Goal: Task Accomplishment & Management: Complete application form

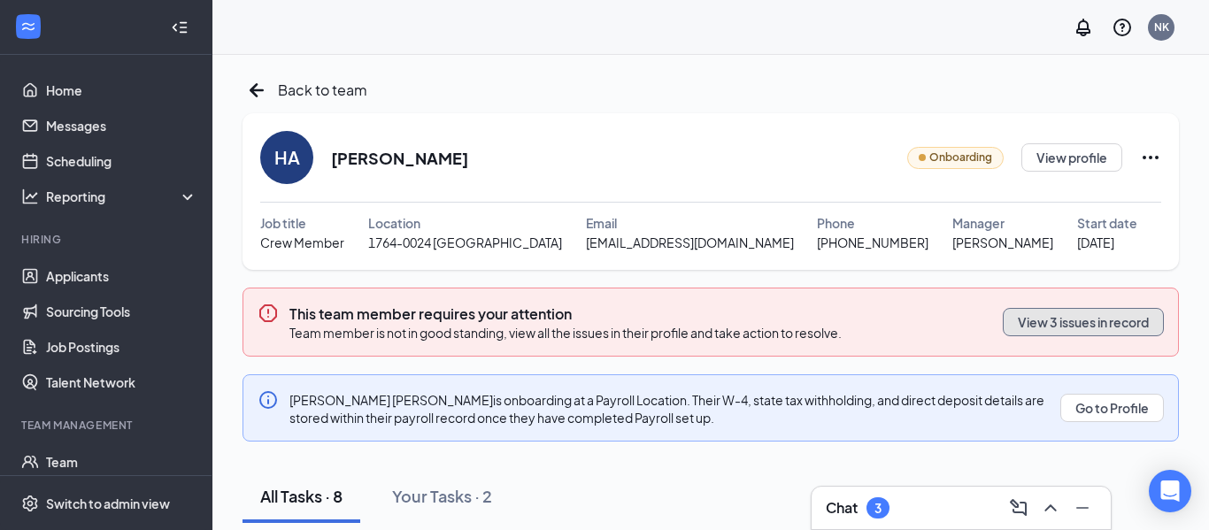
click at [1082, 320] on button "View 3 issues in record" at bounding box center [1083, 322] width 161 height 28
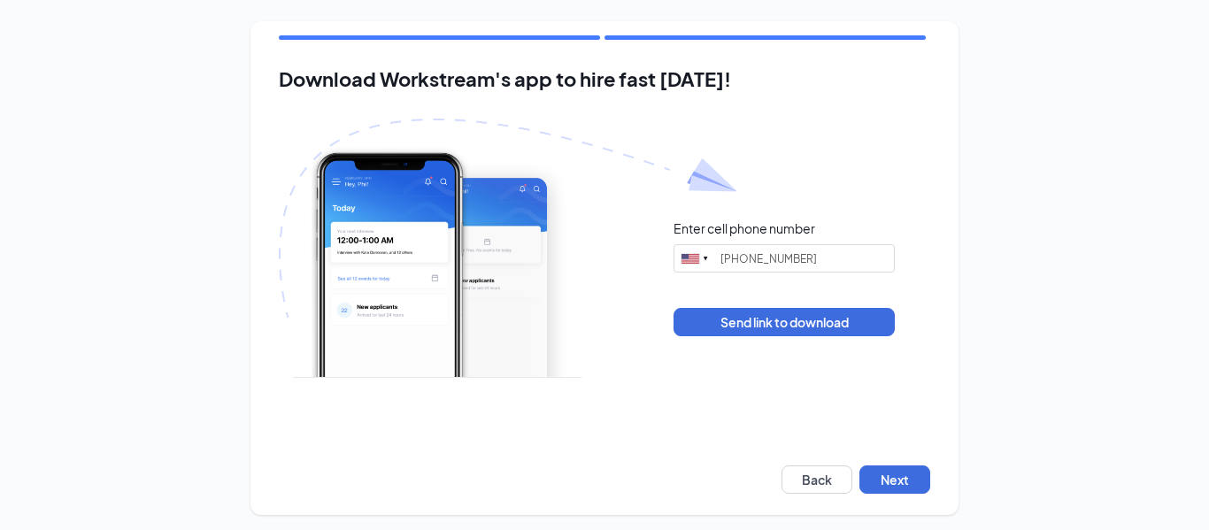
type input "[PHONE_NUMBER]"
click at [905, 484] on button "Next" at bounding box center [894, 479] width 71 height 28
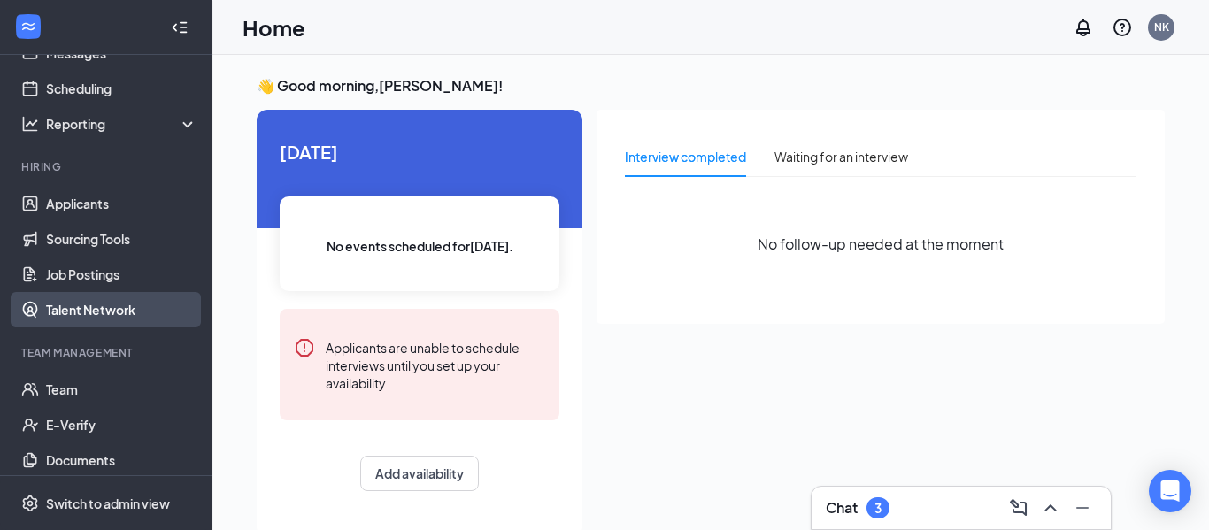
scroll to position [118, 0]
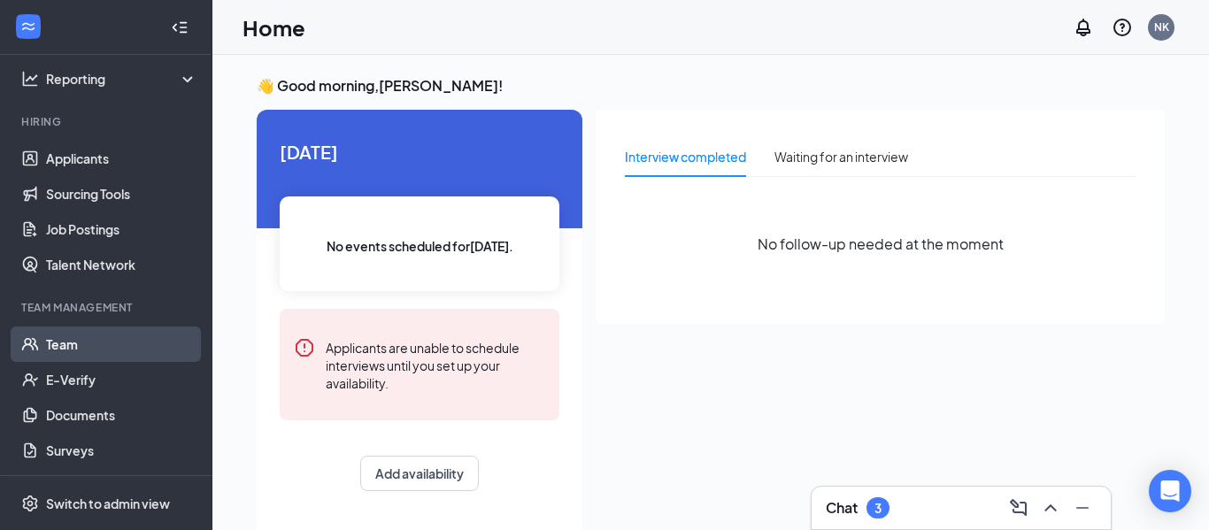
click at [151, 339] on link "Team" at bounding box center [121, 344] width 151 height 35
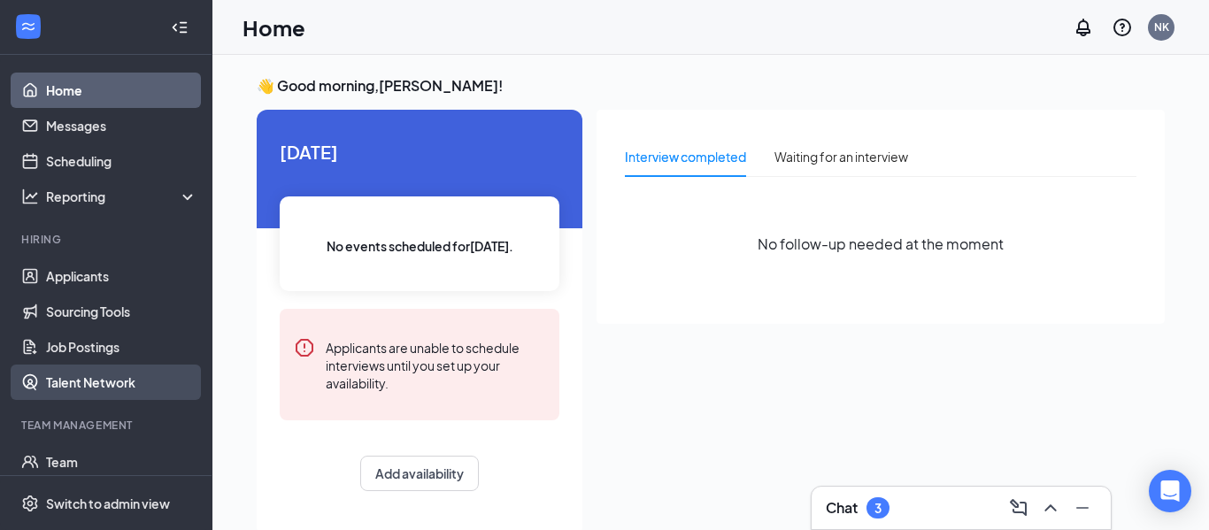
scroll to position [118, 0]
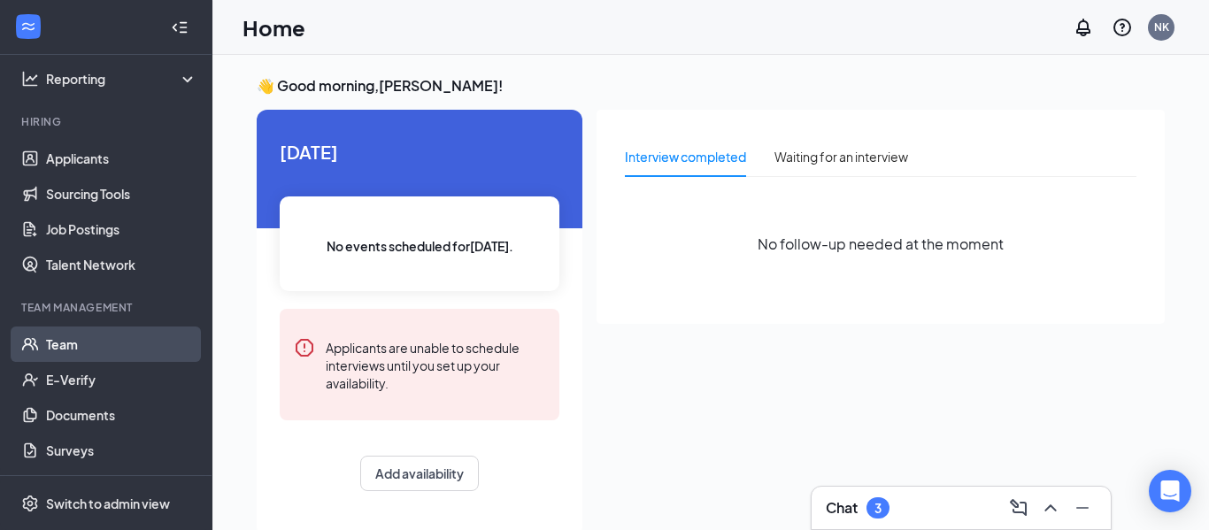
click at [142, 344] on link "Team" at bounding box center [121, 344] width 151 height 35
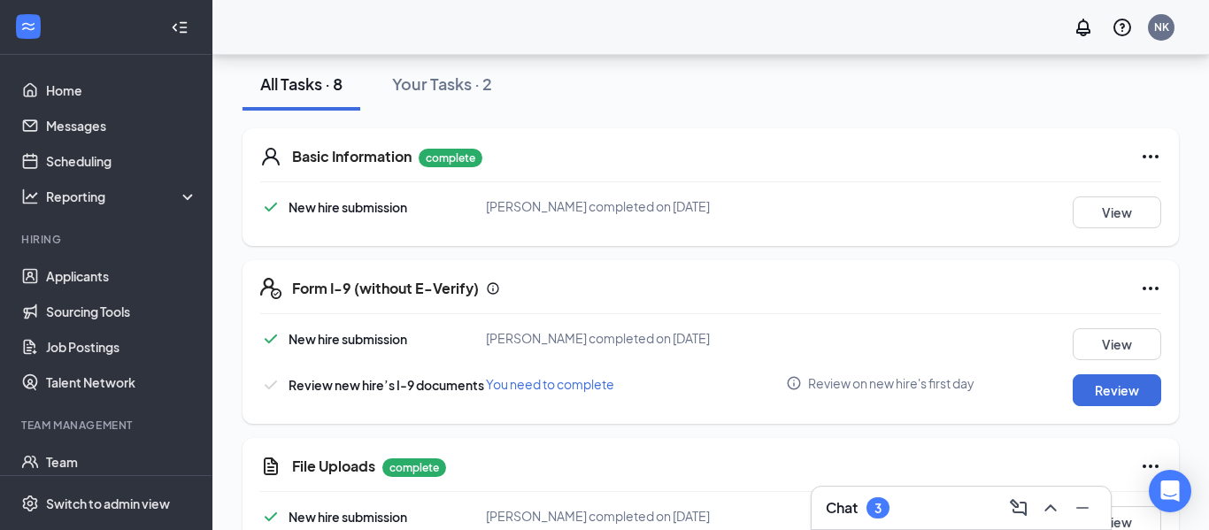
scroll to position [327, 0]
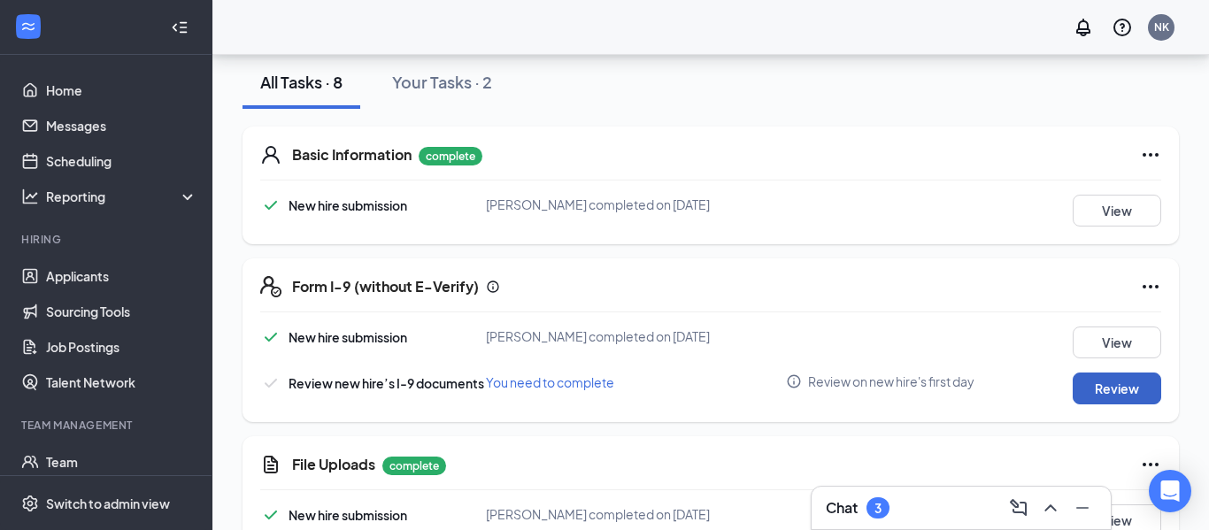
click at [1141, 395] on button "Review" at bounding box center [1117, 389] width 88 height 32
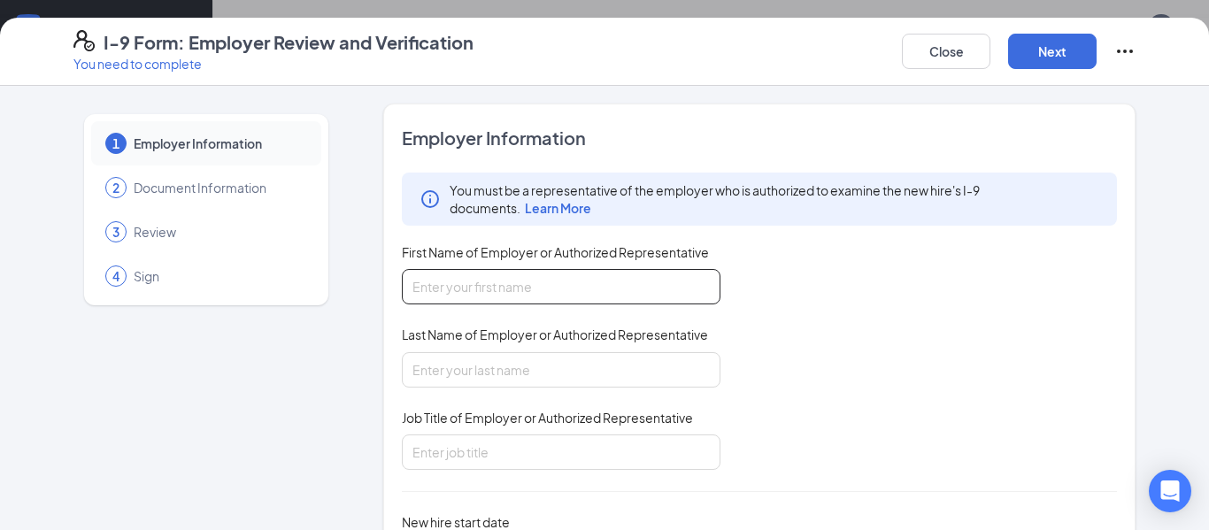
click at [560, 270] on input "First Name of Employer or Authorized Representative" at bounding box center [561, 286] width 319 height 35
click at [542, 298] on input "First Name of Employer or Authorized Representative" at bounding box center [561, 286] width 319 height 35
click at [530, 294] on input "First Name of Employer or Authorized Representative" at bounding box center [561, 286] width 319 height 35
click at [1037, 413] on div "You must be a representative of the employer who is authorized to examine the n…" at bounding box center [759, 321] width 715 height 297
type input "Nikko"
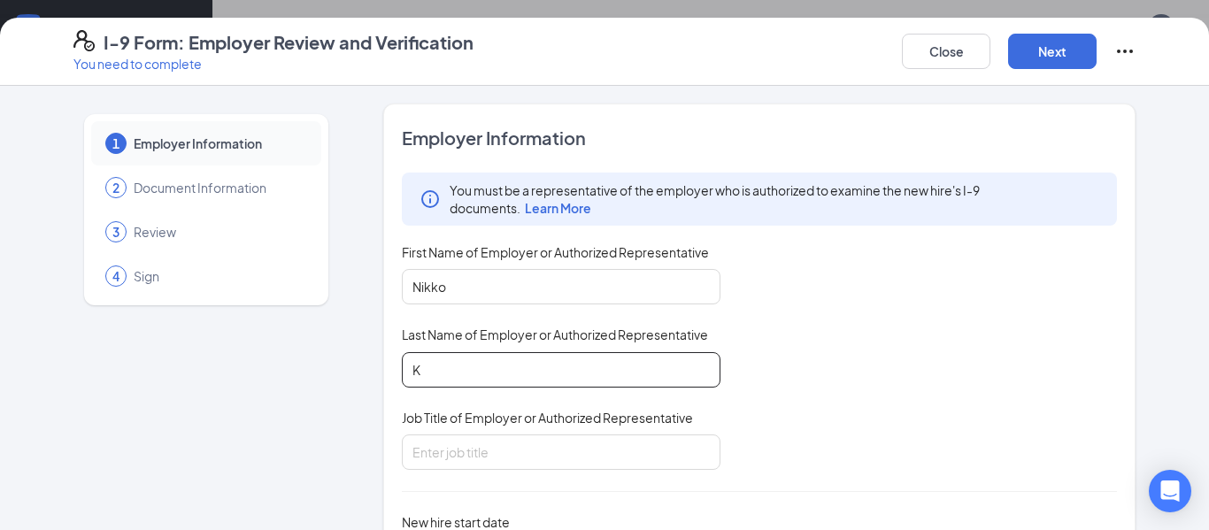
type input "Kegeris"
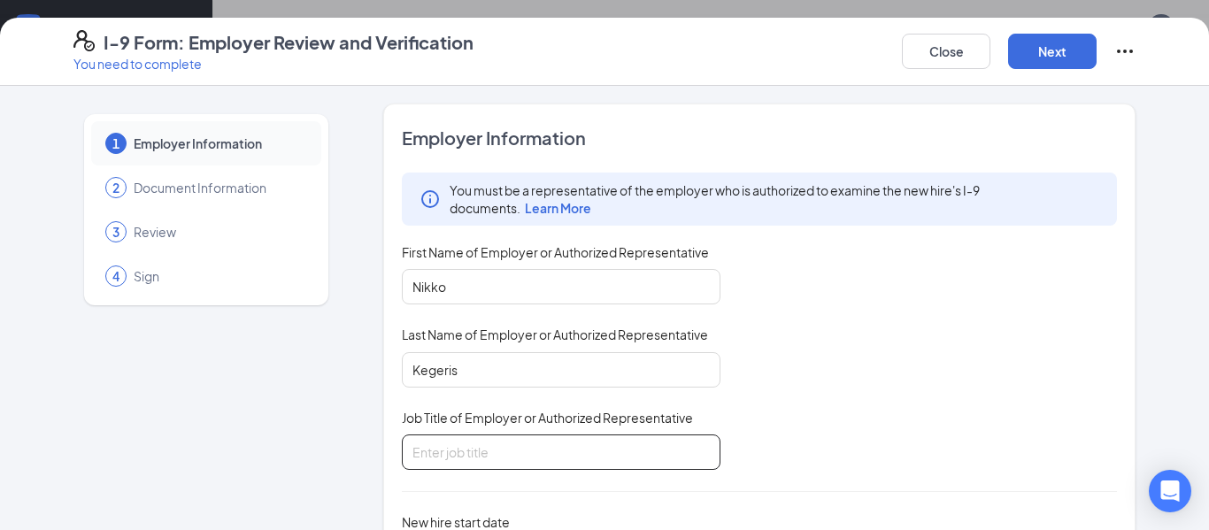
click at [535, 459] on input "Job Title of Employer or Authorized Representative" at bounding box center [561, 452] width 319 height 35
type input "General Manager"
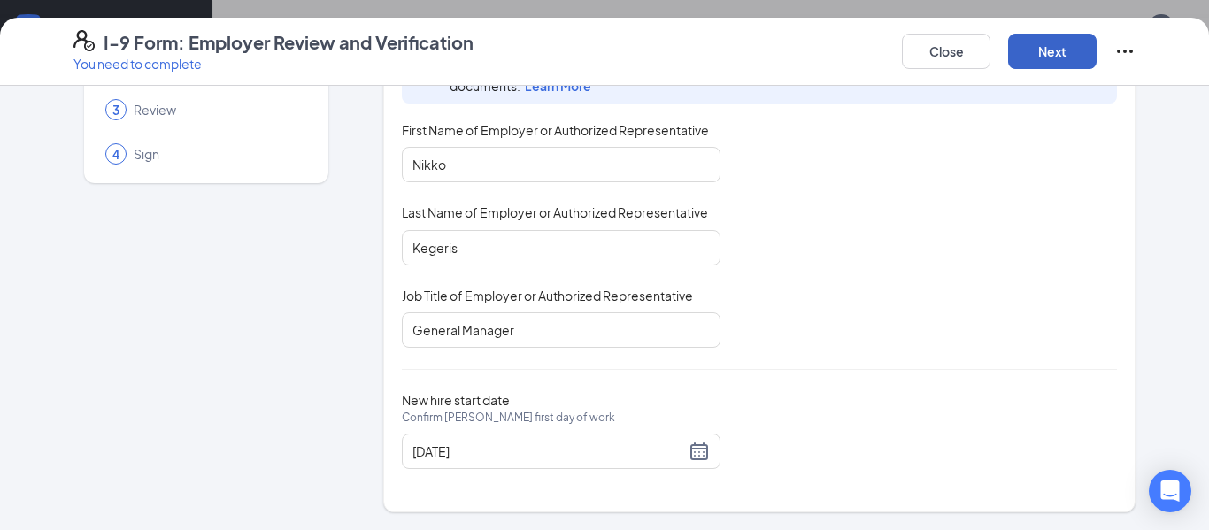
click at [1074, 65] on button "Next" at bounding box center [1052, 51] width 88 height 35
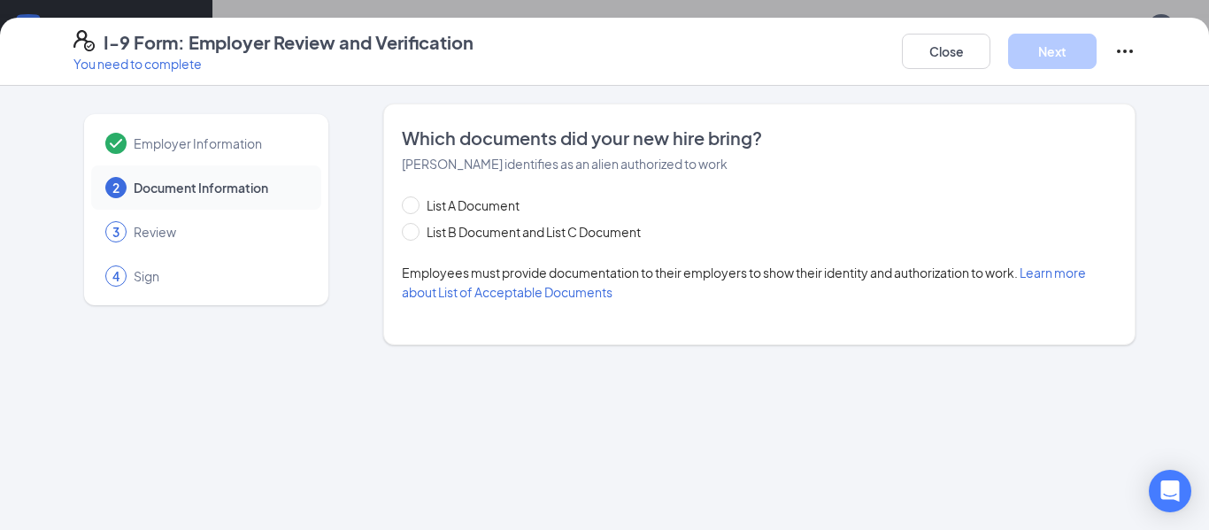
scroll to position [0, 0]
click at [427, 205] on span "List A Document" at bounding box center [472, 205] width 107 height 19
click at [414, 205] on input "List A Document" at bounding box center [408, 202] width 12 height 12
radio input "true"
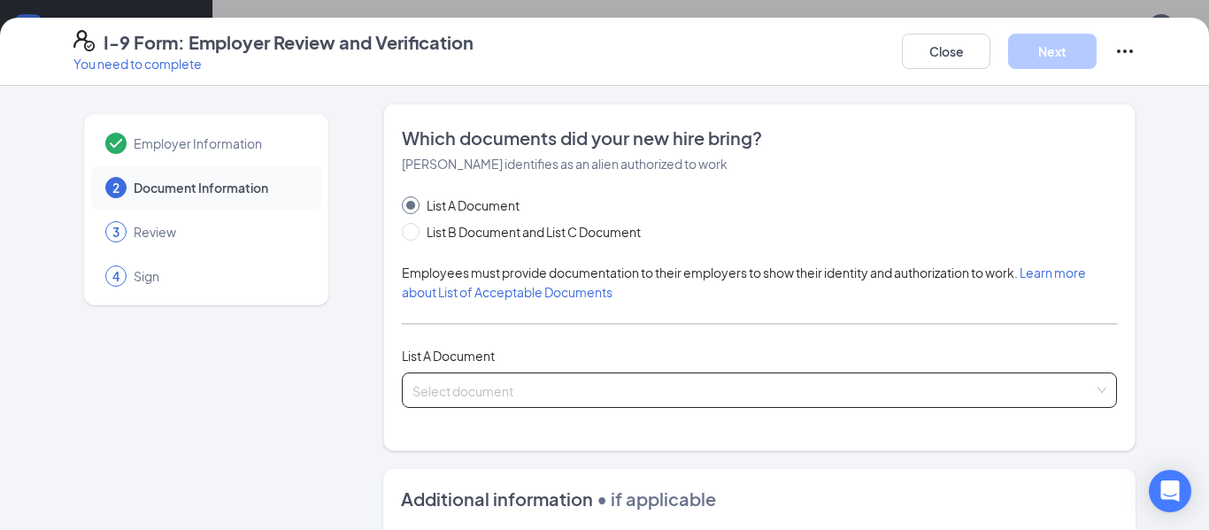
click at [529, 402] on span at bounding box center [752, 390] width 681 height 34
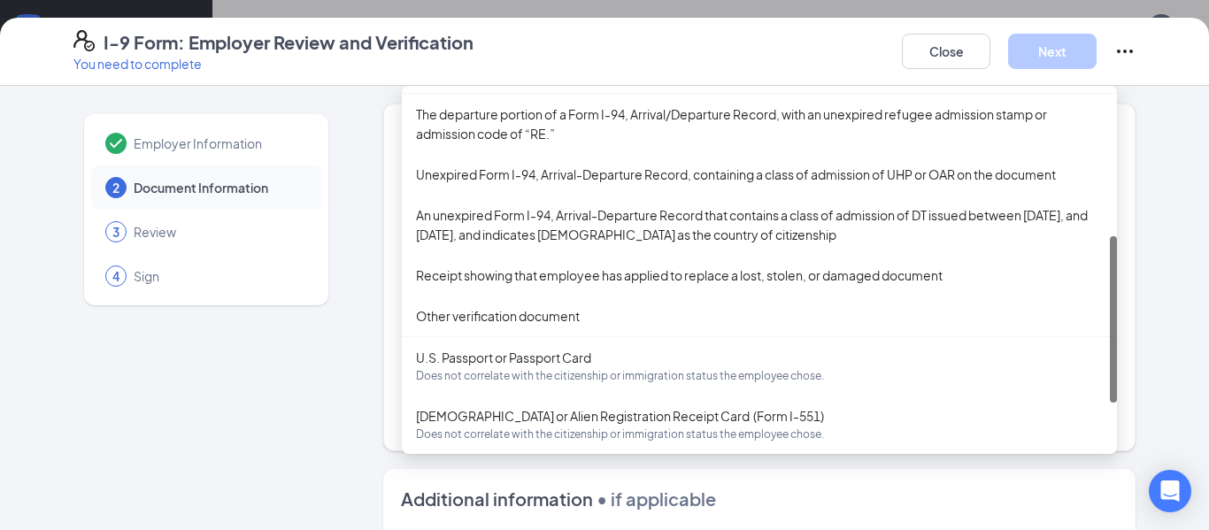
scroll to position [305, 0]
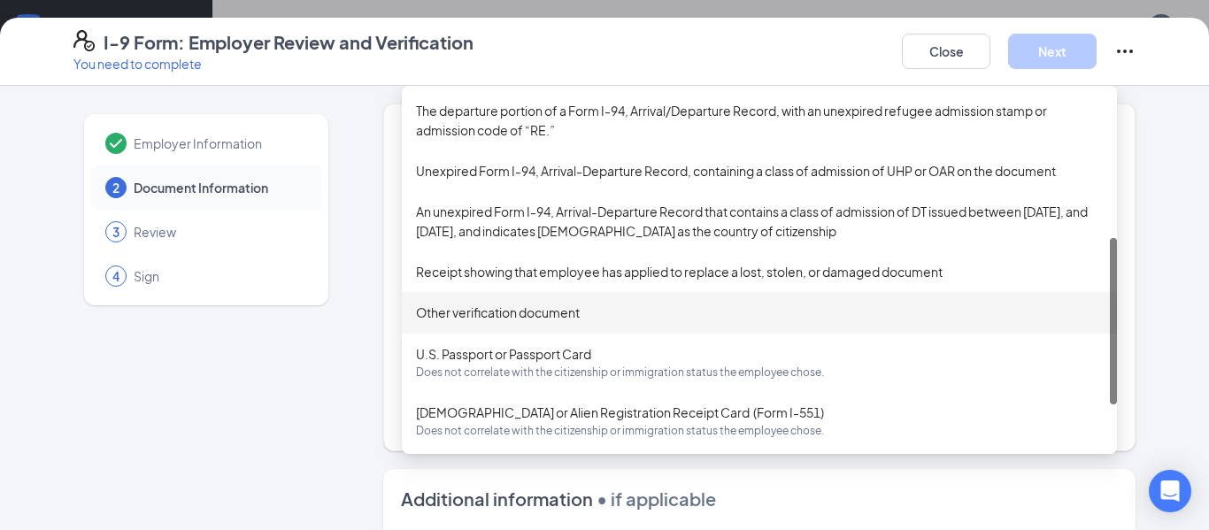
click at [567, 308] on div "Other verification document" at bounding box center [759, 312] width 687 height 19
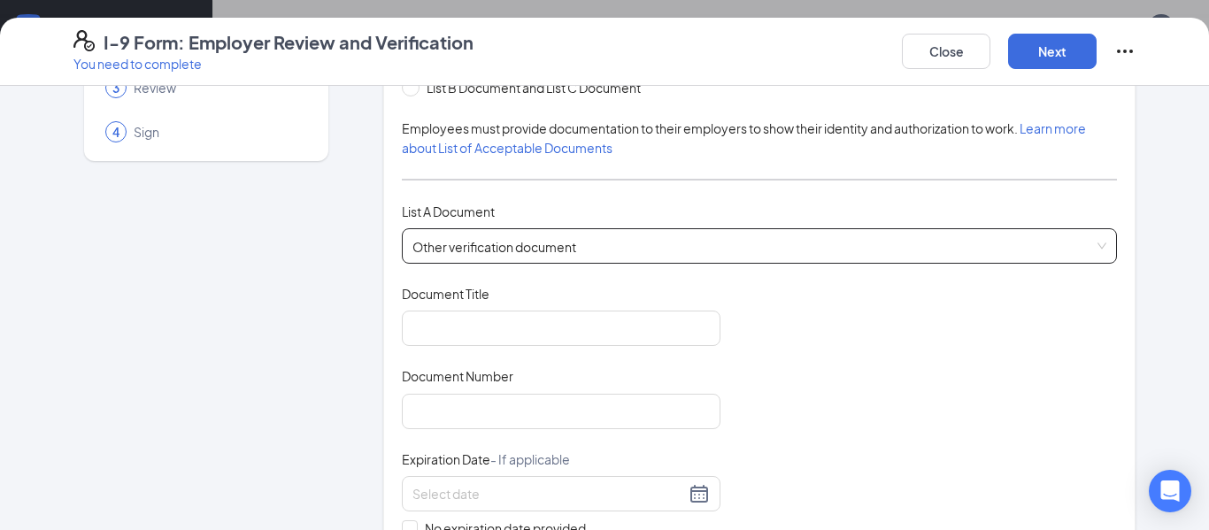
scroll to position [146, 0]
click at [606, 335] on input "Document Title" at bounding box center [561, 326] width 319 height 35
click at [600, 257] on span "Other verification document" at bounding box center [759, 244] width 694 height 34
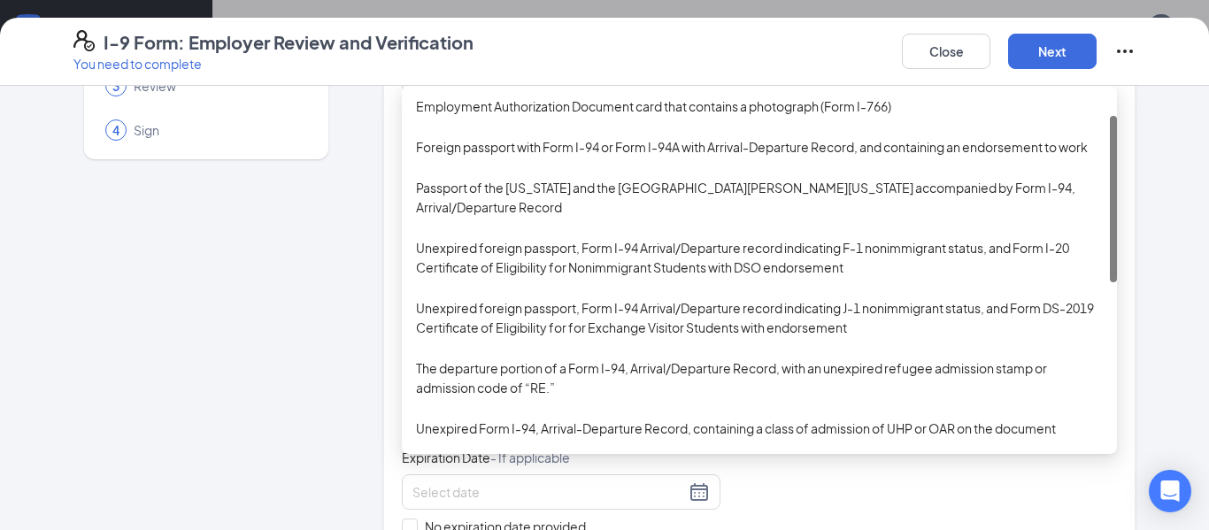
scroll to position [0, 0]
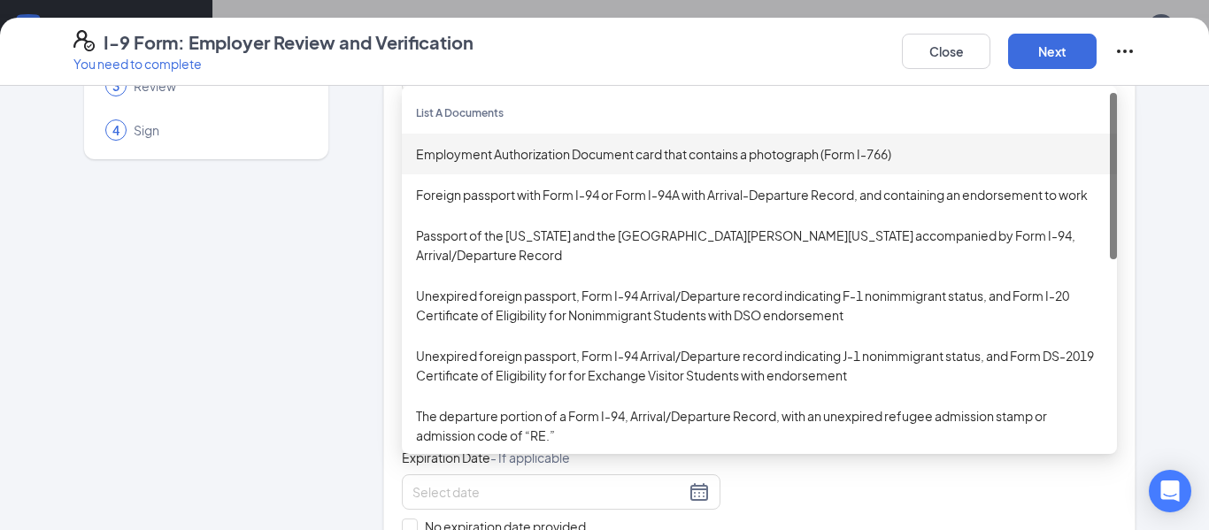
click at [642, 158] on div "Employment Authorization Document card that contains a photograph (Form I-766)" at bounding box center [759, 153] width 687 height 19
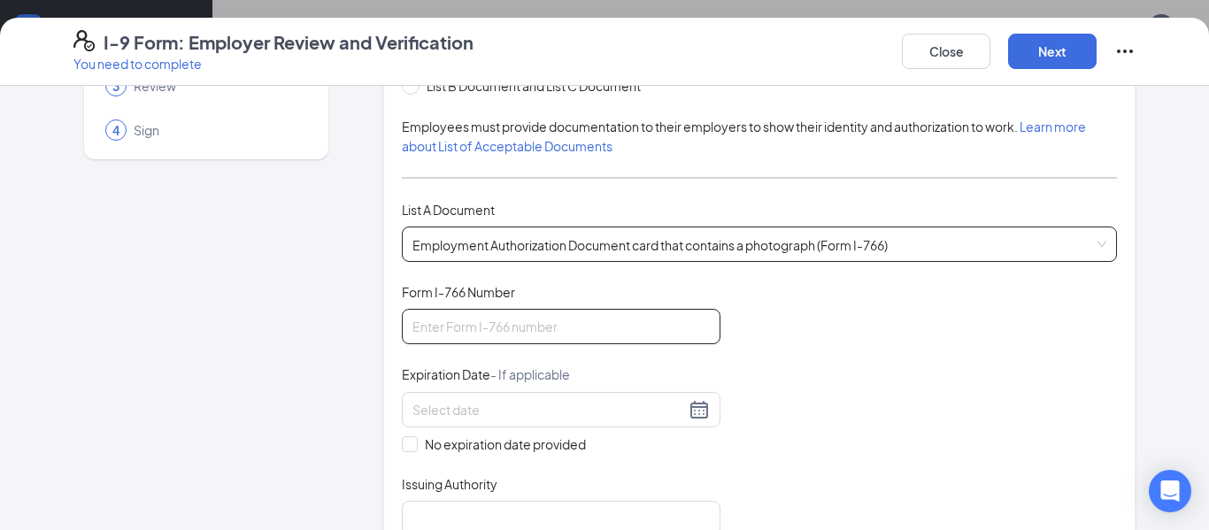
click at [567, 330] on input "Form I-766 Number" at bounding box center [561, 326] width 319 height 35
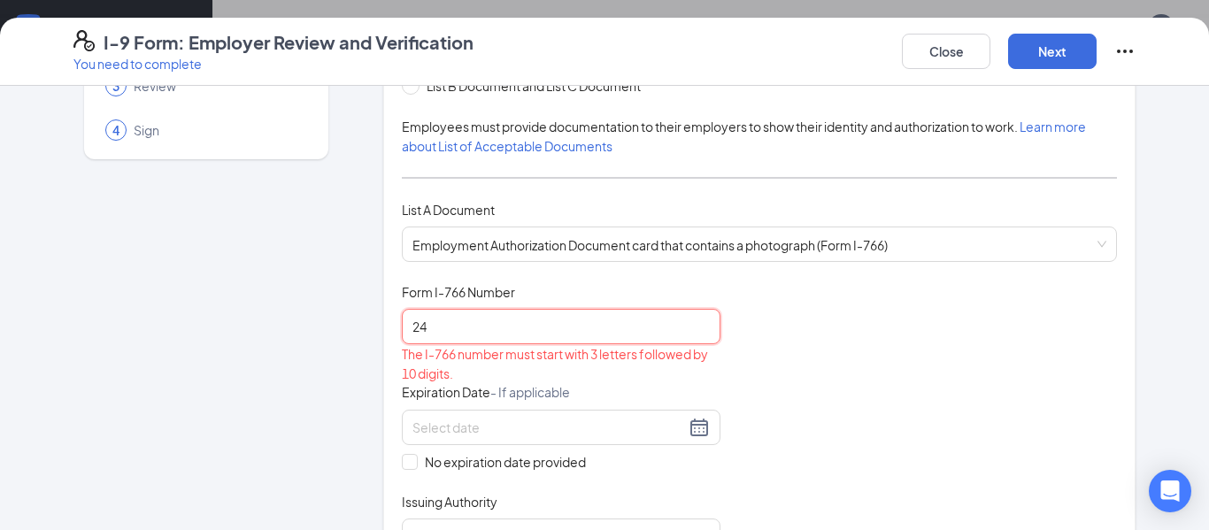
type input "2"
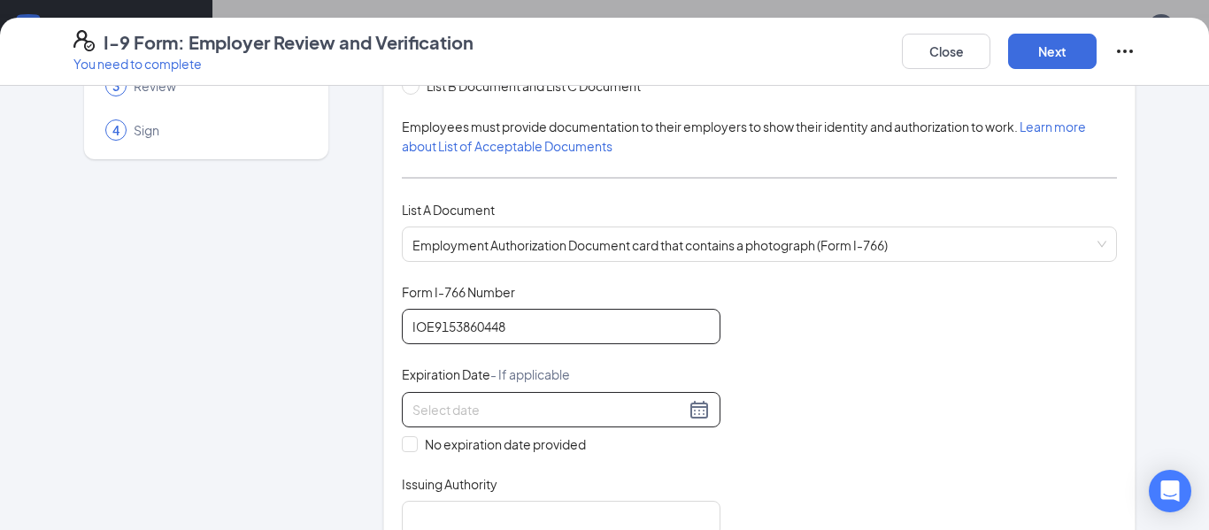
type input "IOE9153860448"
click at [558, 410] on input at bounding box center [548, 409] width 273 height 19
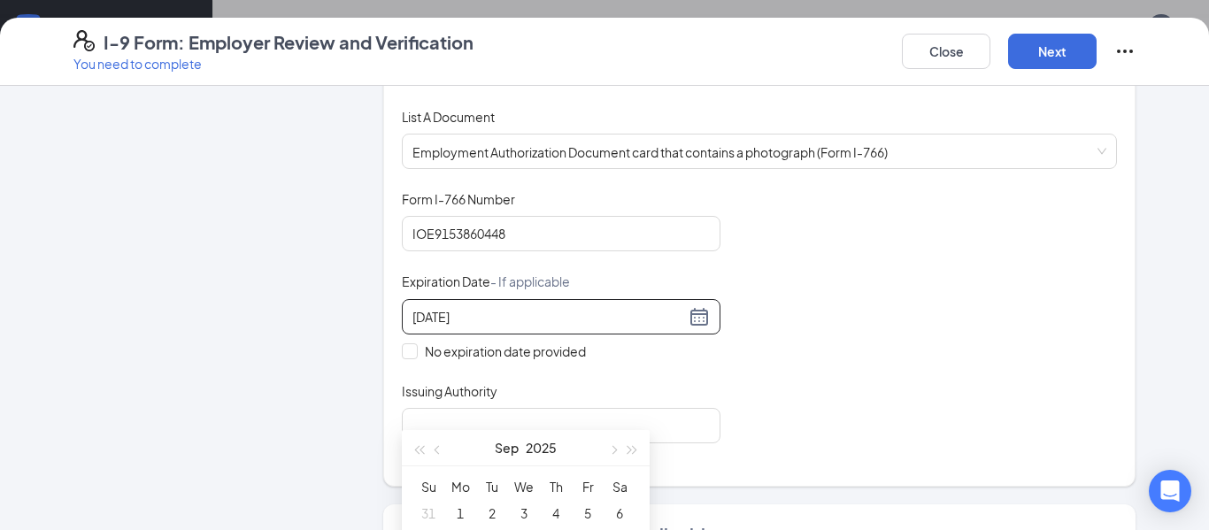
scroll to position [210, 0]
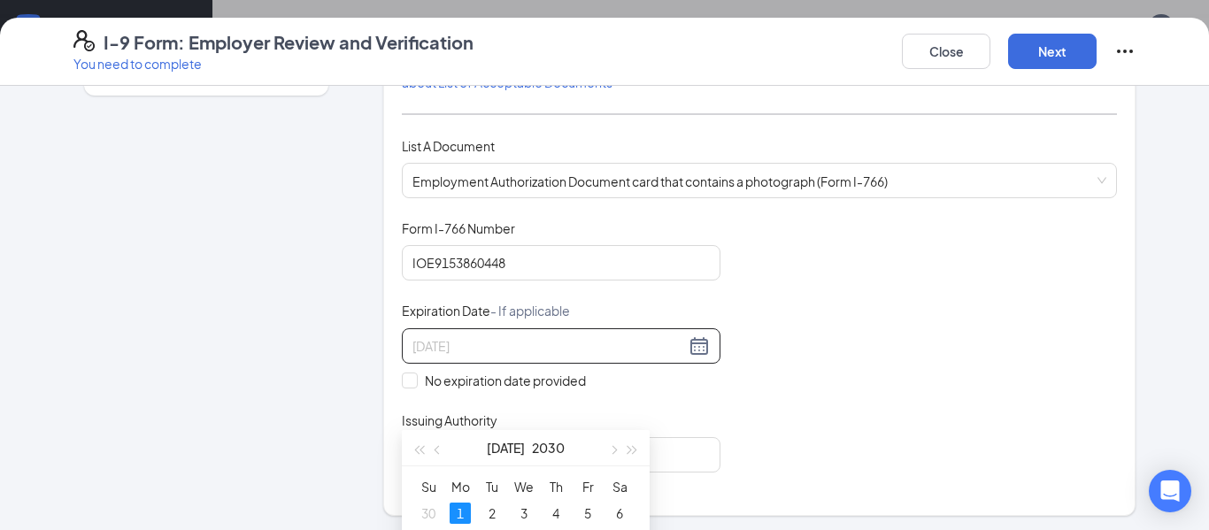
click at [462, 514] on div "1" at bounding box center [460, 513] width 21 height 21
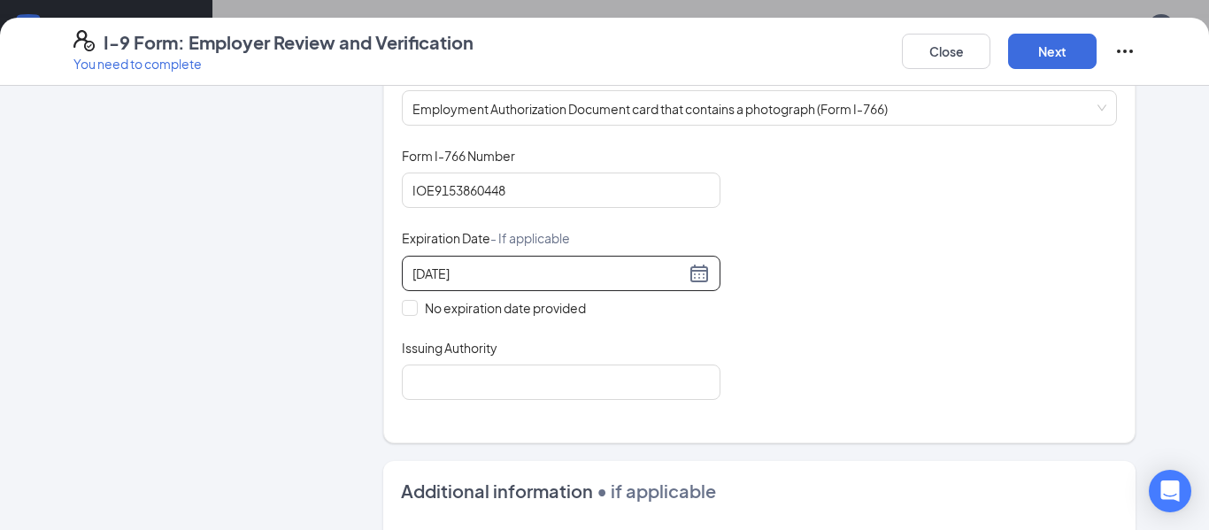
scroll to position [310, 0]
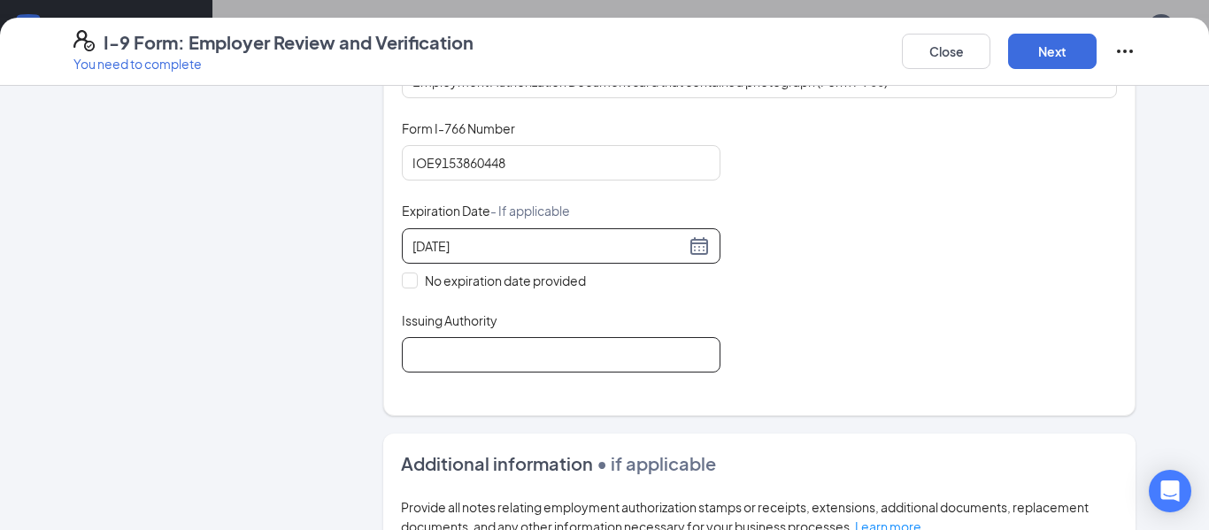
type input "[DATE]"
click at [602, 348] on input "Issuing Authority" at bounding box center [561, 354] width 319 height 35
type input "[GEOGRAPHIC_DATA] Employment Authorization"
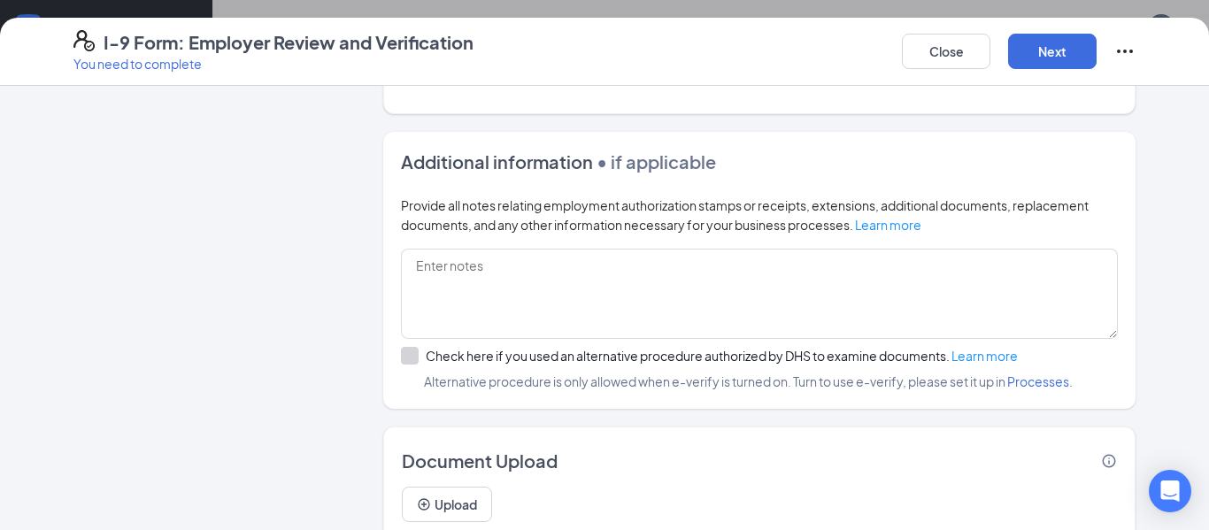
scroll to position [676, 0]
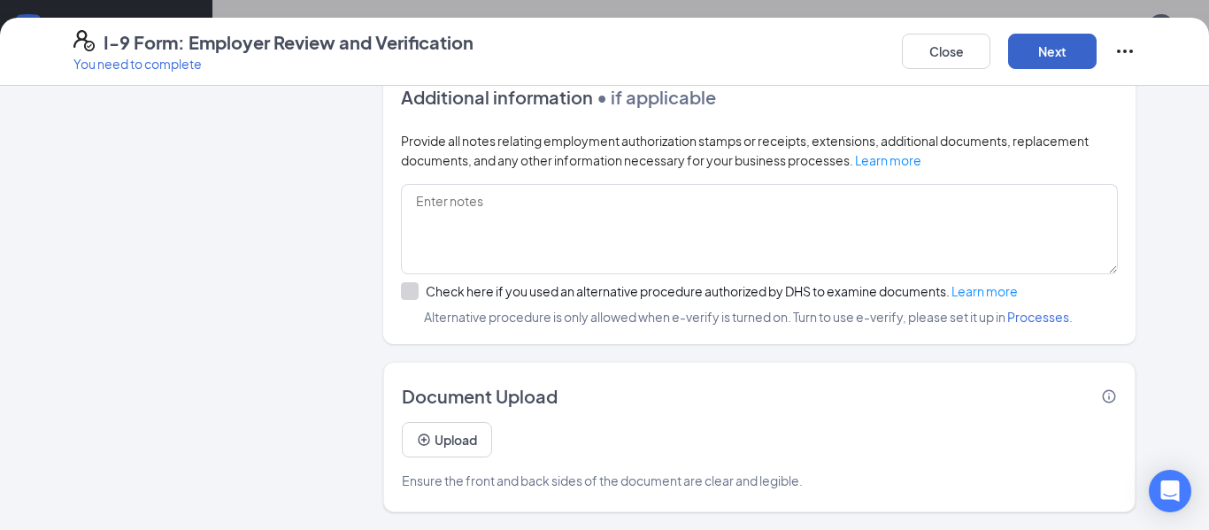
click at [1068, 53] on button "Next" at bounding box center [1052, 51] width 88 height 35
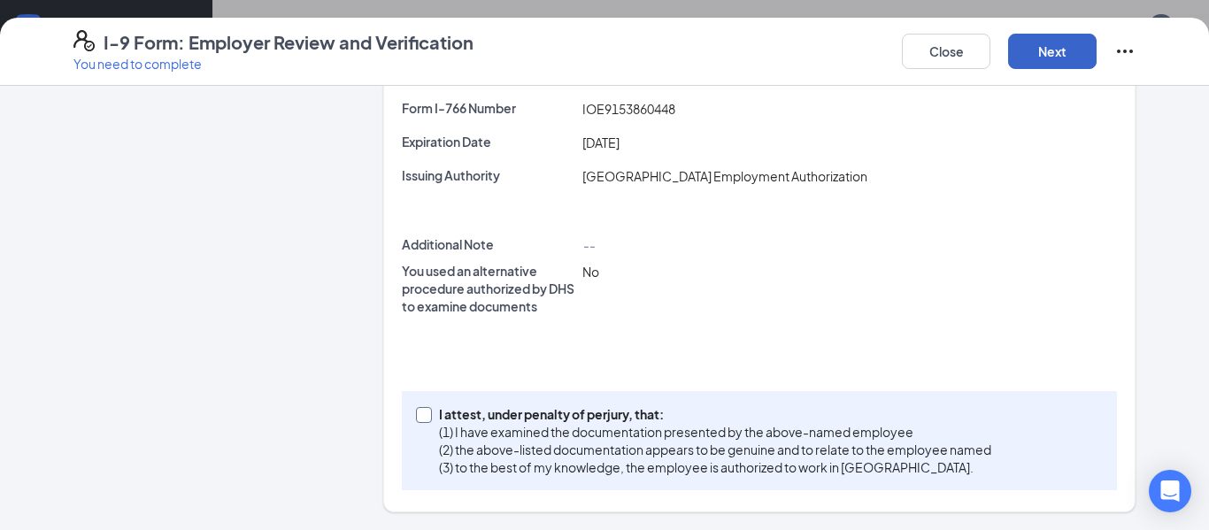
scroll to position [647, 0]
click at [421, 413] on input "I attest, under penalty of [PERSON_NAME], that: (1) I have examined the documen…" at bounding box center [422, 413] width 12 height 12
checkbox input "true"
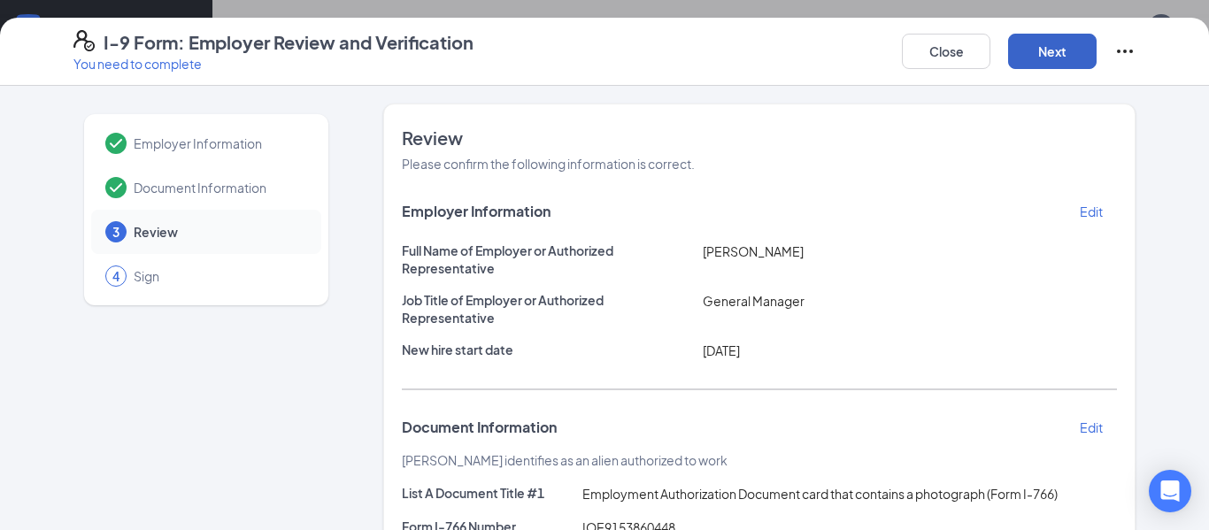
click at [1049, 54] on button "Next" at bounding box center [1052, 51] width 88 height 35
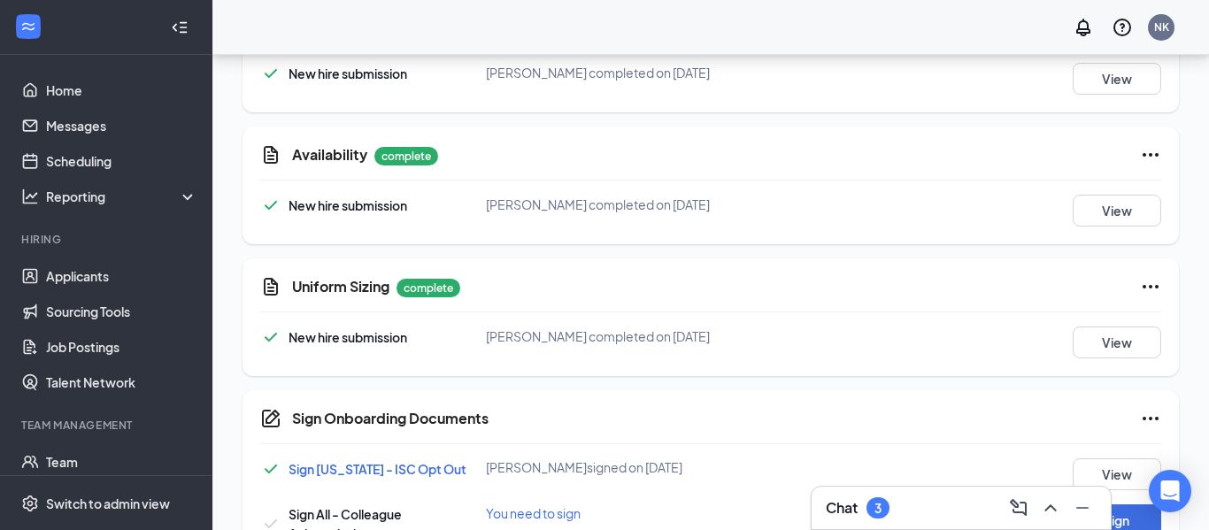
scroll to position [821, 0]
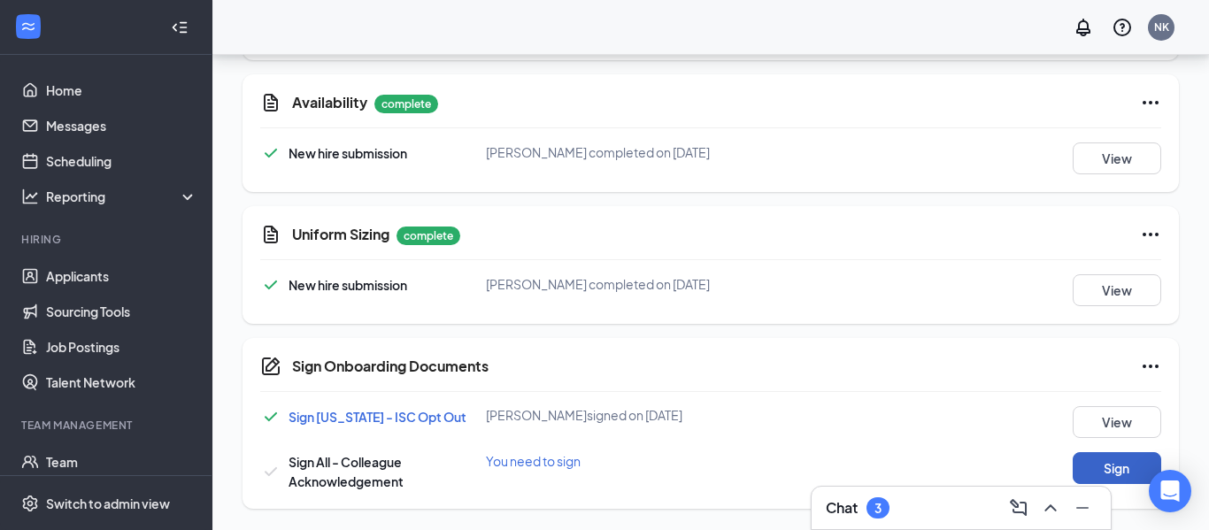
click at [1120, 470] on button "Sign" at bounding box center [1117, 468] width 88 height 32
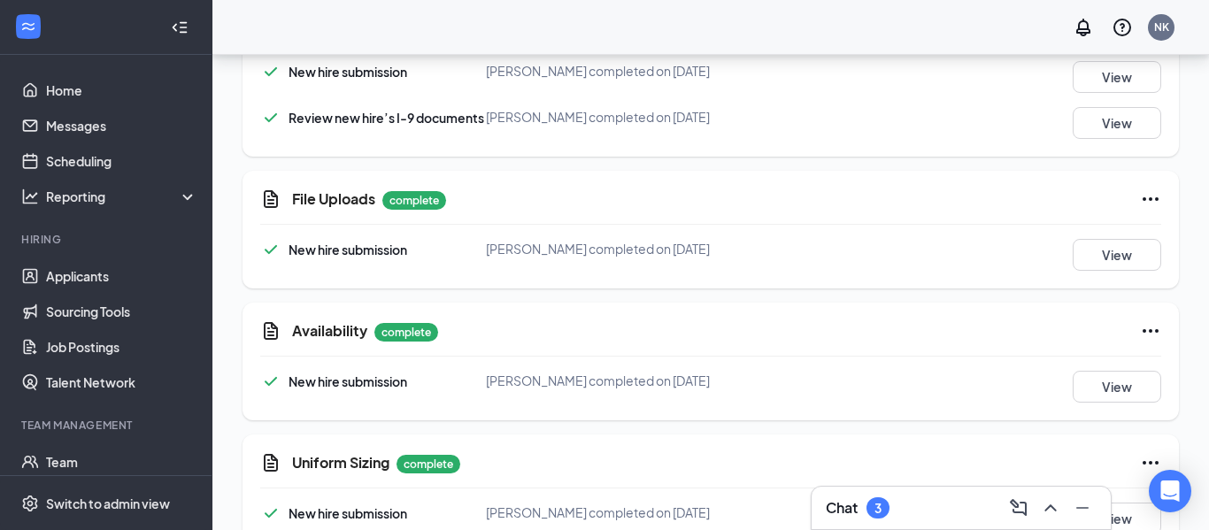
scroll to position [599, 0]
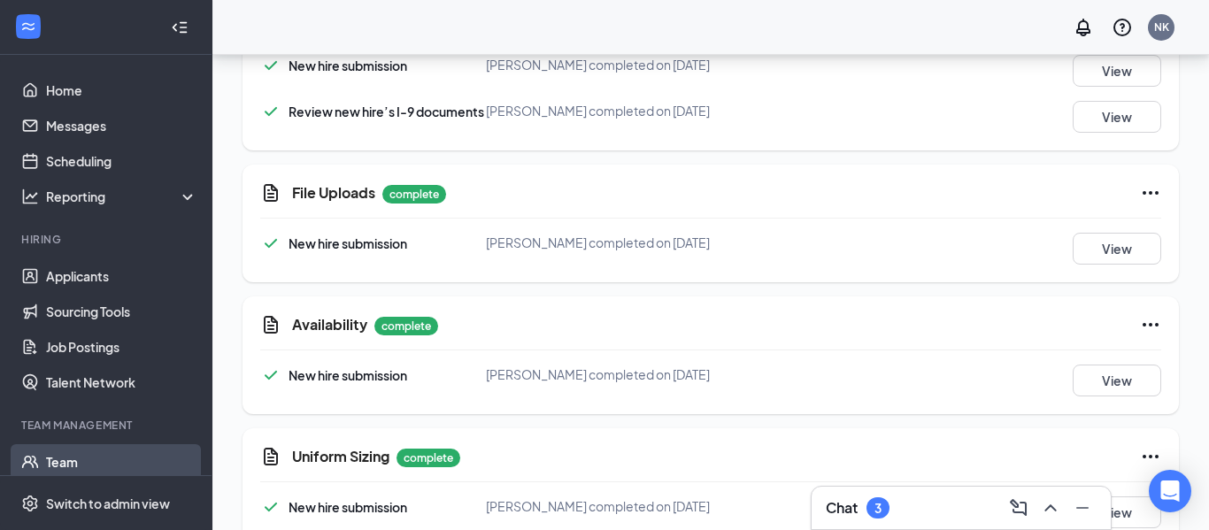
click at [109, 465] on link "Team" at bounding box center [121, 461] width 151 height 35
